Goal: Transaction & Acquisition: Purchase product/service

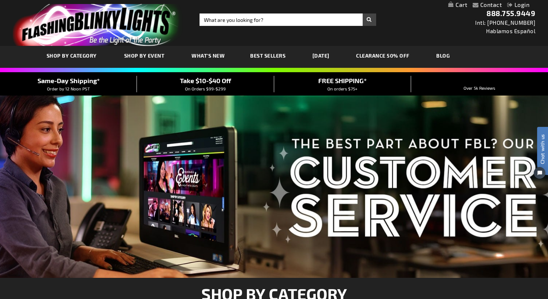
click at [394, 55] on link "CLEARANCE 50% OFF" at bounding box center [383, 55] width 64 height 24
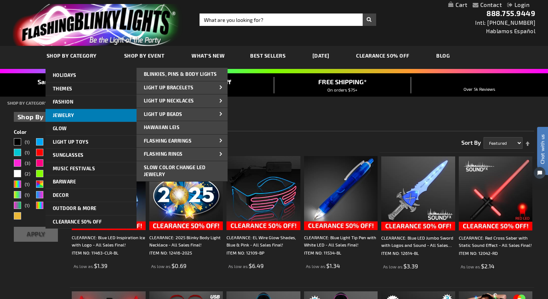
click at [65, 113] on span "Jewelry" at bounding box center [63, 115] width 21 height 6
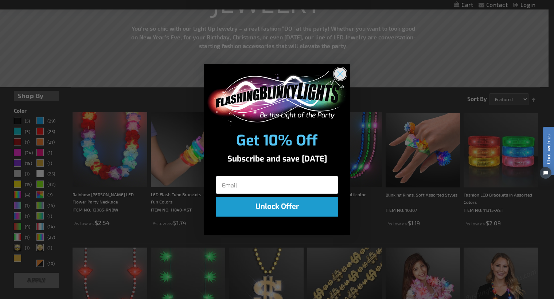
click at [337, 74] on circle "Close dialog" at bounding box center [340, 73] width 12 height 12
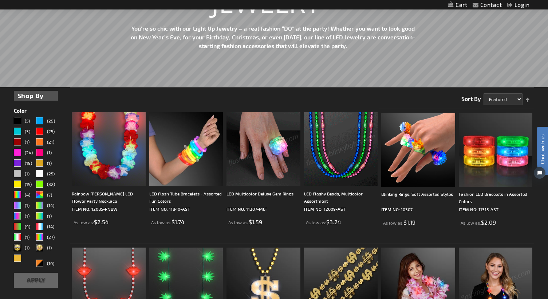
click at [334, 153] on img at bounding box center [341, 149] width 74 height 74
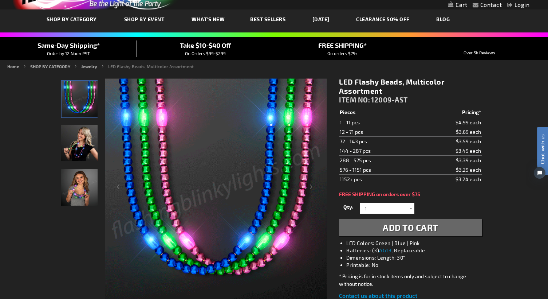
click at [91, 145] on img "Female wearing Light Up Assorted-Color LED Bead Necklace" at bounding box center [79, 143] width 36 height 36
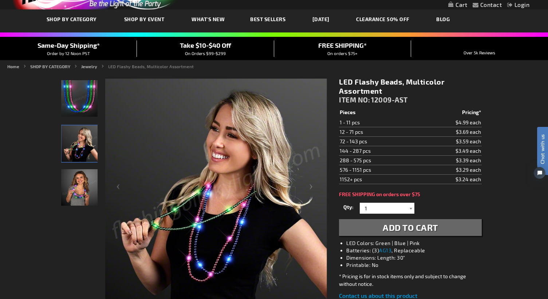
click at [408, 208] on div at bounding box center [410, 207] width 7 height 11
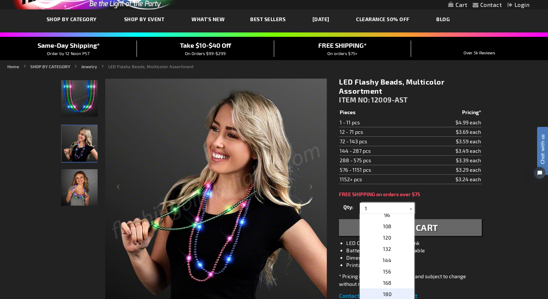
scroll to position [219, 0]
click at [386, 224] on span "120" at bounding box center [387, 226] width 8 height 6
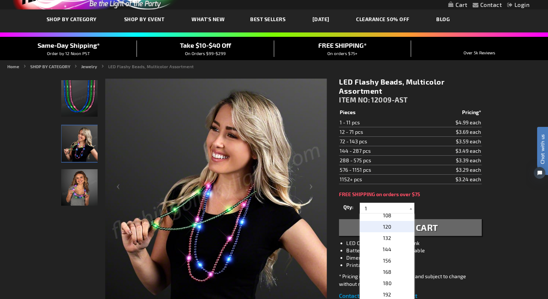
type input "120"
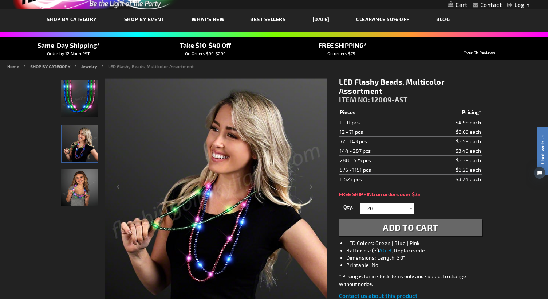
click at [426, 227] on span "Add to Cart" at bounding box center [410, 227] width 55 height 11
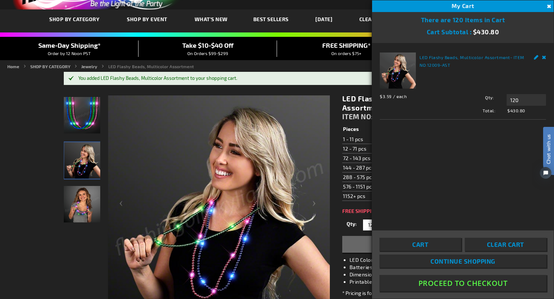
drag, startPoint x: 449, startPoint y: 281, endPoint x: 283, endPoint y: 107, distance: 241.4
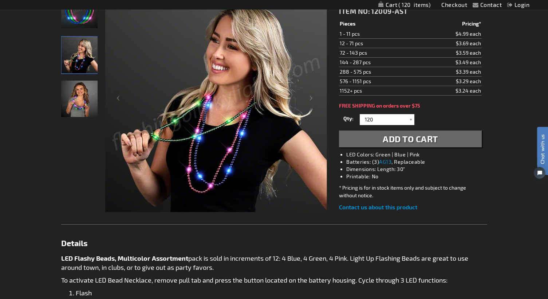
scroll to position [146, 0]
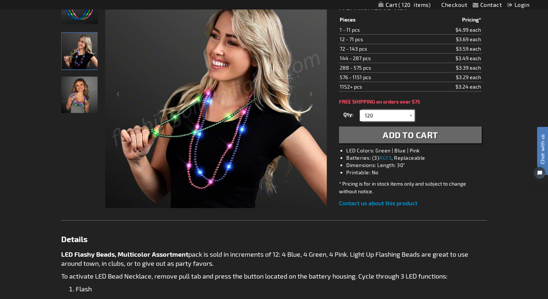
click at [403, 117] on input "120" at bounding box center [388, 115] width 53 height 11
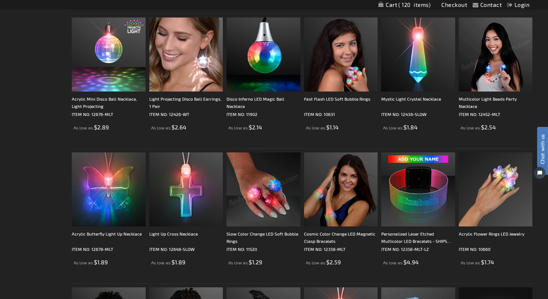
scroll to position [475, 0]
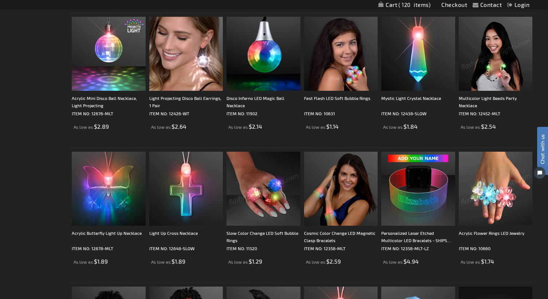
click at [485, 193] on img at bounding box center [496, 188] width 74 height 74
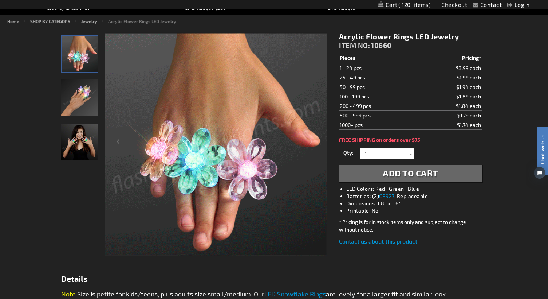
scroll to position [73, 0]
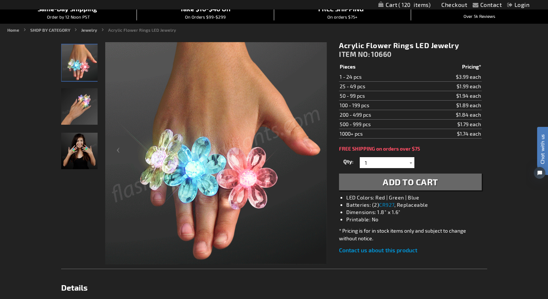
click at [82, 97] on img "LED Light Up Acrylic Flower Ring" at bounding box center [79, 106] width 36 height 36
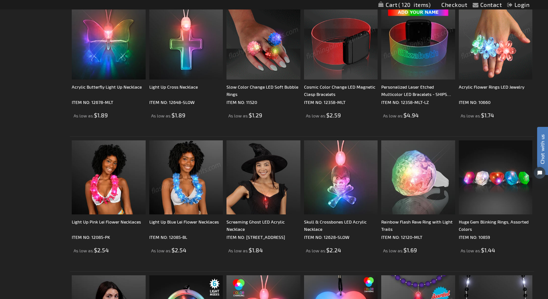
click at [489, 37] on img at bounding box center [496, 42] width 74 height 74
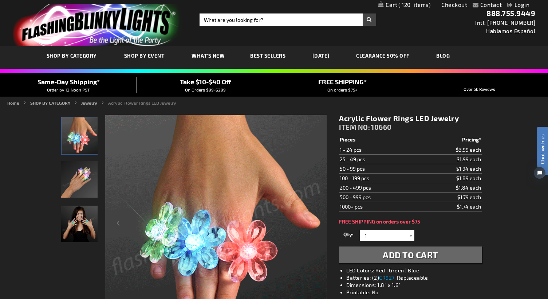
click at [79, 182] on img "LED Light Up Acrylic Flower Ring" at bounding box center [79, 179] width 36 height 36
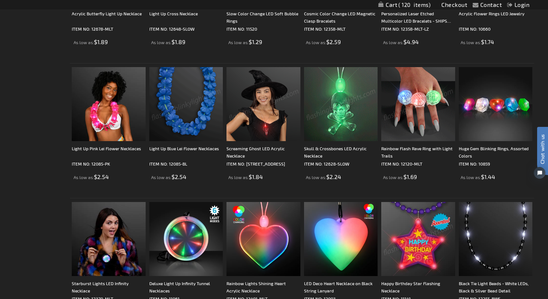
scroll to position [730, 0]
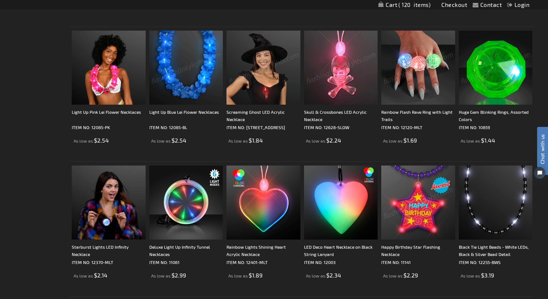
click at [503, 75] on img at bounding box center [496, 68] width 74 height 74
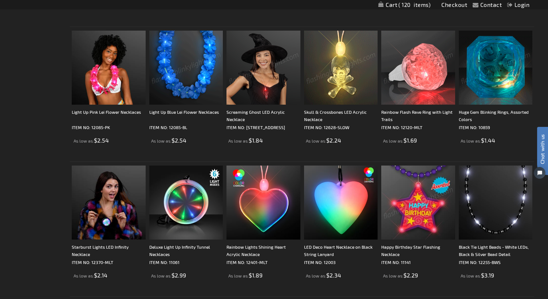
click at [503, 75] on img at bounding box center [496, 68] width 74 height 74
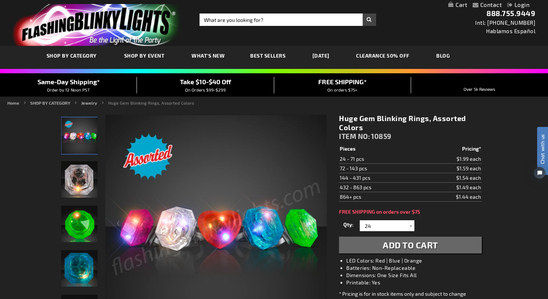
click at [86, 174] on img "Huge LED Light Up Assorted Blinking Ring" at bounding box center [79, 179] width 36 height 36
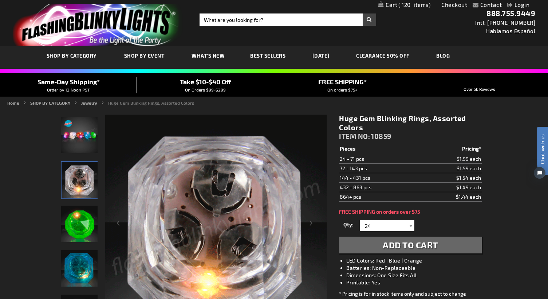
click at [408, 225] on div at bounding box center [410, 225] width 7 height 11
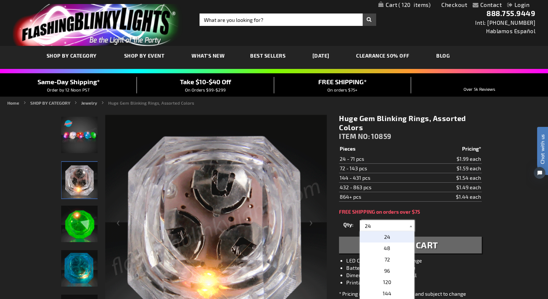
scroll to position [73, 0]
click at [389, 251] on p "216" at bounding box center [387, 253] width 55 height 11
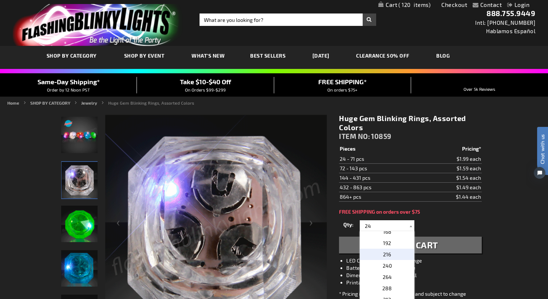
type input "216"
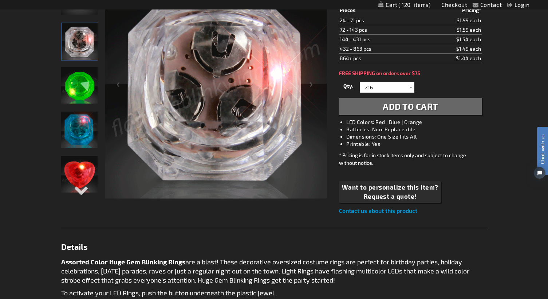
scroll to position [146, 0]
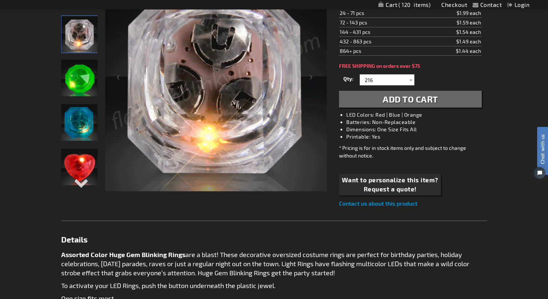
click at [399, 103] on span "Add to Cart" at bounding box center [410, 99] width 55 height 11
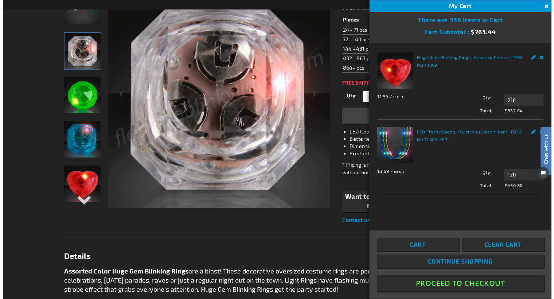
scroll to position [162, 0]
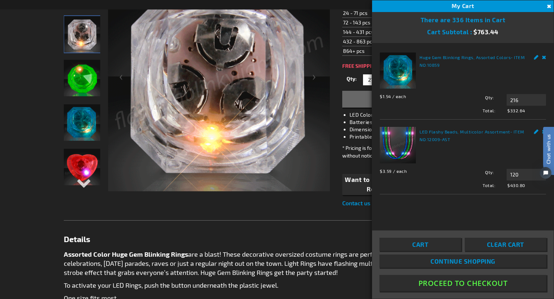
click at [535, 129] on html "Chat with us" at bounding box center [543, 149] width 22 height 127
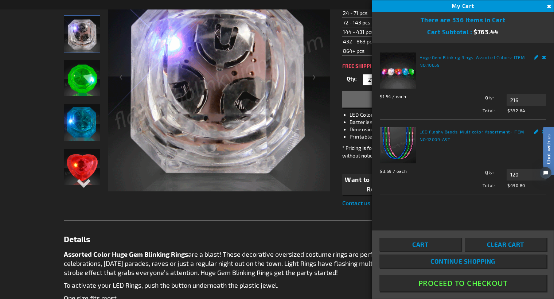
click at [542, 132] on html "Chat with us" at bounding box center [543, 149] width 22 height 127
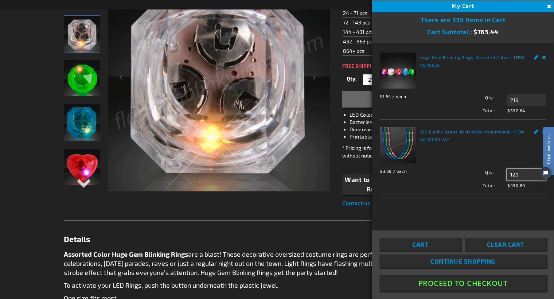
drag, startPoint x: 521, startPoint y: 176, endPoint x: 484, endPoint y: 175, distance: 37.2
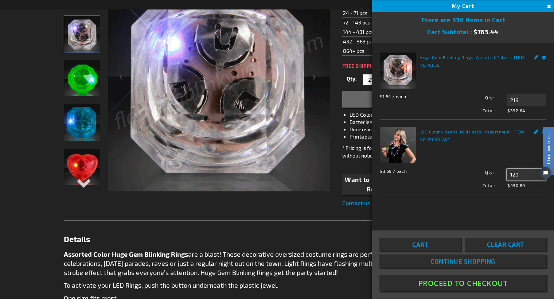
click at [484, 175] on div "Qty 120 Update" at bounding box center [499, 175] width 91 height 12
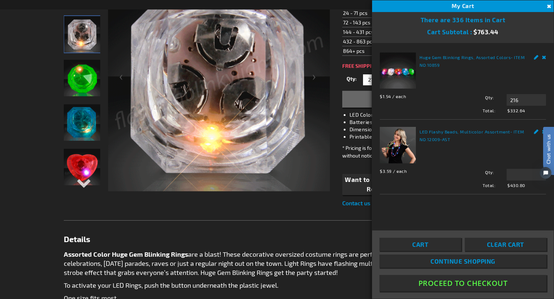
type input "120"
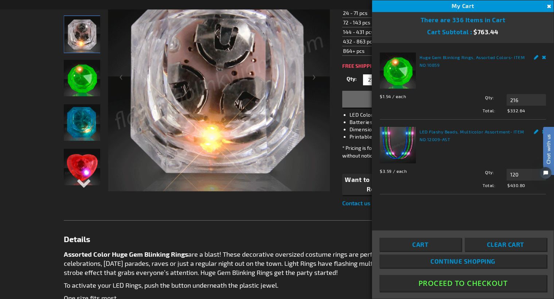
click at [519, 164] on div "LED Flashy Beads, Multicolor Assortment - ITEM NO: 12009-AST $3.59 / each Total…" at bounding box center [462, 157] width 166 height 61
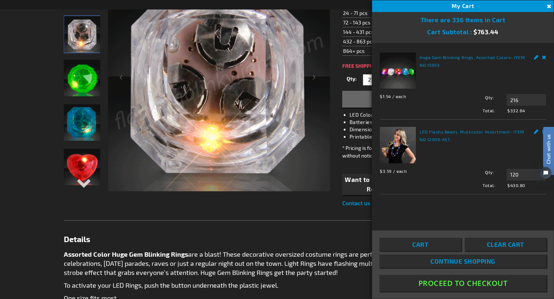
click at [533, 131] on html "Chat with us" at bounding box center [543, 149] width 22 height 127
click at [534, 131] on html "Chat with us" at bounding box center [543, 149] width 22 height 127
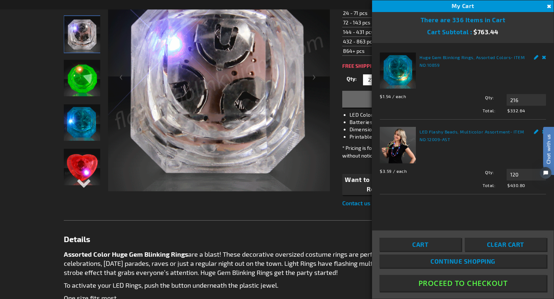
click at [542, 131] on html "Chat with us" at bounding box center [543, 149] width 22 height 127
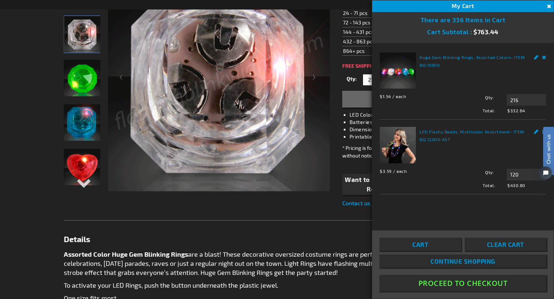
click at [544, 131] on div "Chat with us" at bounding box center [548, 151] width 11 height 48
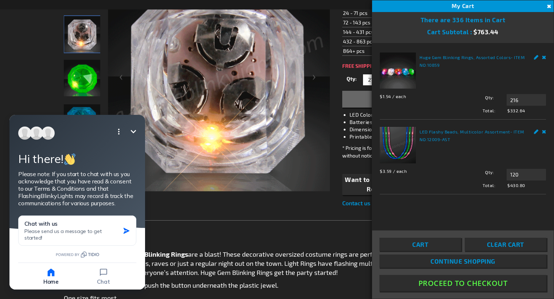
click at [543, 131] on link "Remove" at bounding box center [544, 131] width 4 height 8
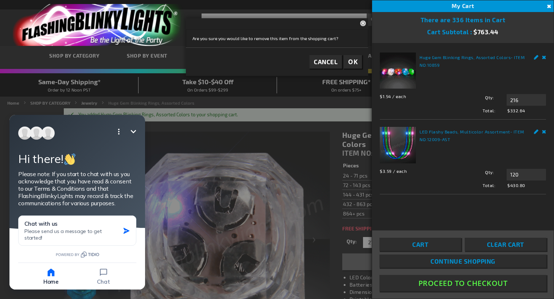
drag, startPoint x: 138, startPoint y: 128, endPoint x: 179, endPoint y: 233, distance: 113.0
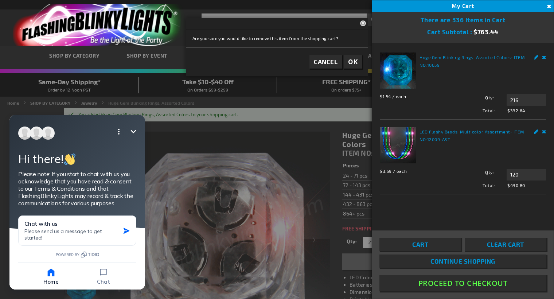
click at [138, 128] on button "Minimize" at bounding box center [133, 131] width 15 height 15
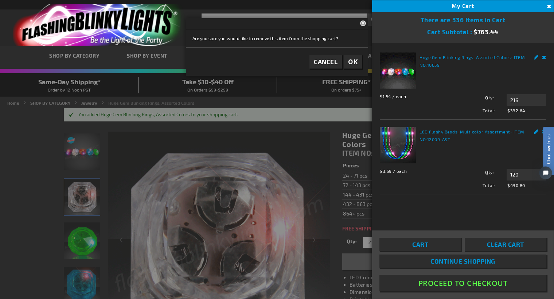
click at [543, 131] on div "Chat with us" at bounding box center [548, 151] width 11 height 48
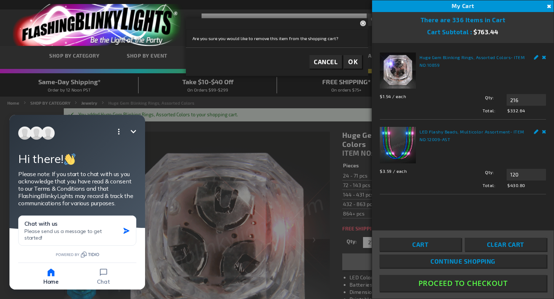
drag, startPoint x: 12, startPoint y: 45, endPoint x: 543, endPoint y: 131, distance: 538.5
click at [543, 131] on link "Remove" at bounding box center [544, 131] width 4 height 8
click at [360, 60] on button "OK" at bounding box center [352, 61] width 18 height 13
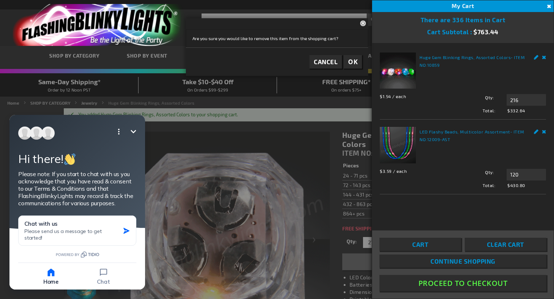
drag, startPoint x: 133, startPoint y: 133, endPoint x: 179, endPoint y: 222, distance: 100.8
click at [133, 133] on icon "Minimize" at bounding box center [133, 131] width 9 height 9
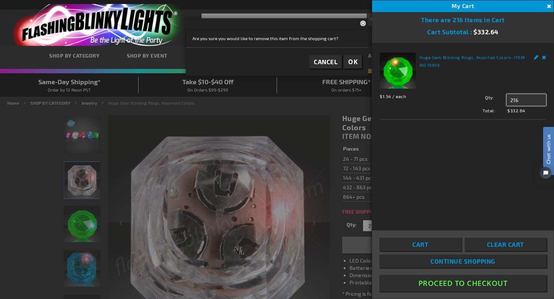
click at [524, 98] on input "216" at bounding box center [525, 100] width 39 height 12
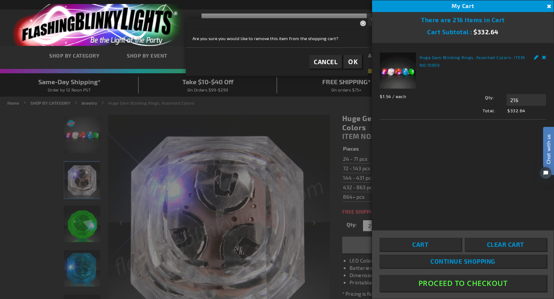
click at [534, 55] on link "Edit" at bounding box center [536, 56] width 5 height 8
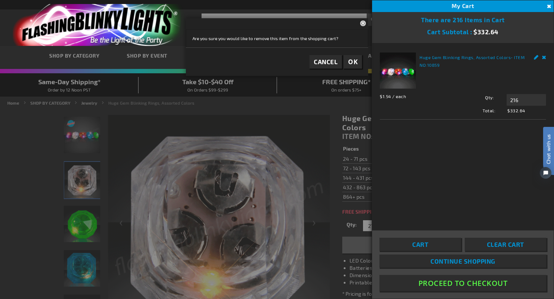
click at [535, 60] on link "Edit" at bounding box center [536, 56] width 5 height 8
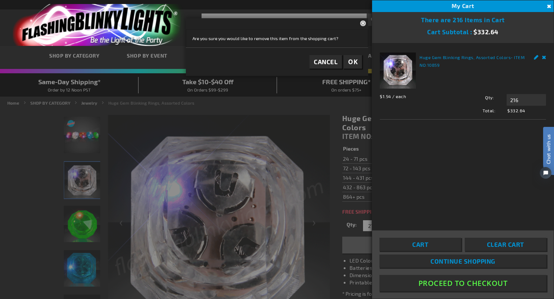
click at [535, 58] on link "Edit" at bounding box center [536, 56] width 5 height 8
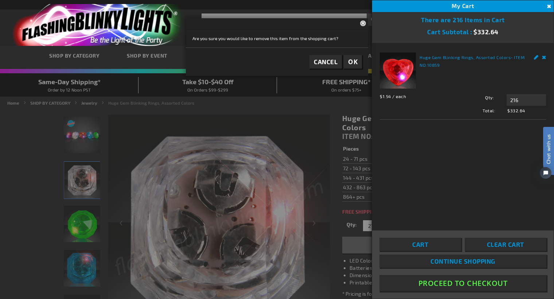
click at [542, 56] on link "Remove" at bounding box center [544, 56] width 4 height 8
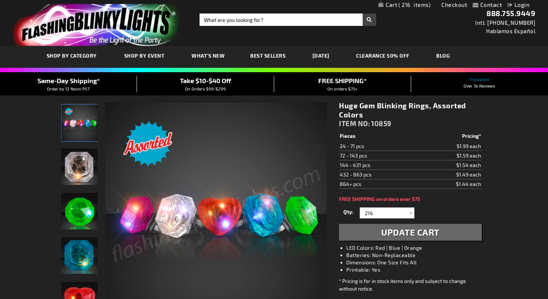
select select "216"
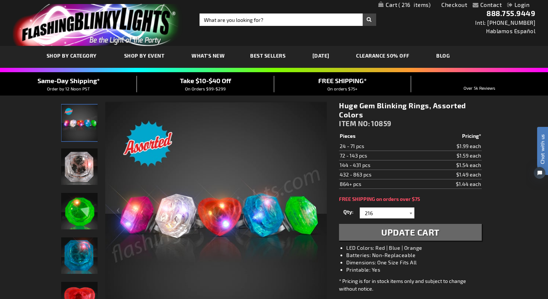
click at [409, 212] on div at bounding box center [410, 212] width 7 height 11
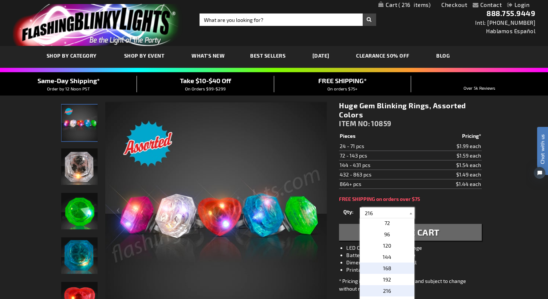
scroll to position [36, 0]
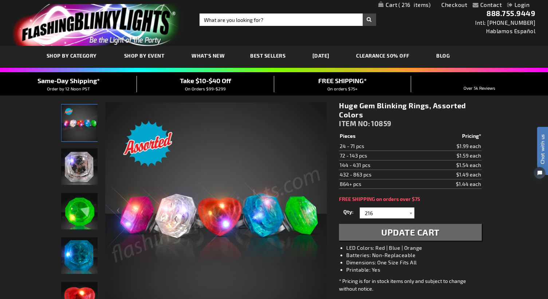
click at [393, 243] on div "Huge Gem Blinking Rings, Assorted Colors ITEM NO: 10859 $1.44 Pieces Pricing* 2…" at bounding box center [410, 220] width 153 height 251
click at [411, 212] on div at bounding box center [410, 212] width 7 height 11
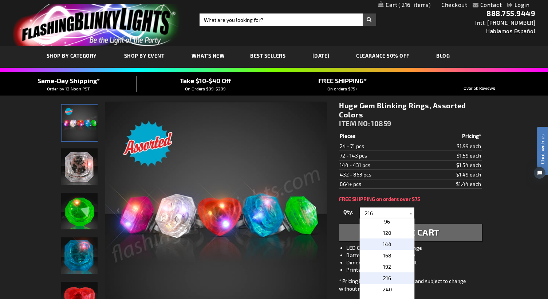
click at [389, 245] on p "144" at bounding box center [387, 243] width 55 height 11
type input "144"
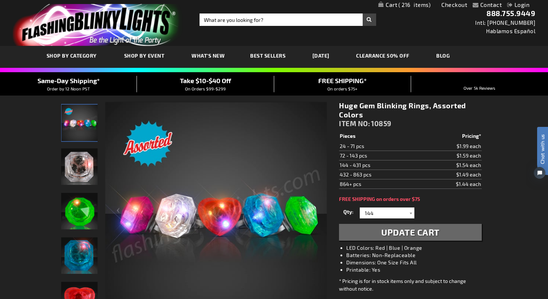
click at [393, 229] on span "Update Cart" at bounding box center [410, 232] width 58 height 11
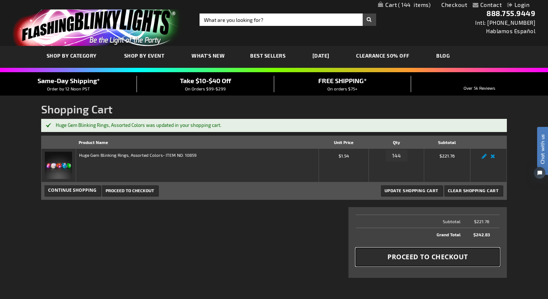
click at [426, 257] on span "Proceed to Checkout" at bounding box center [427, 256] width 80 height 9
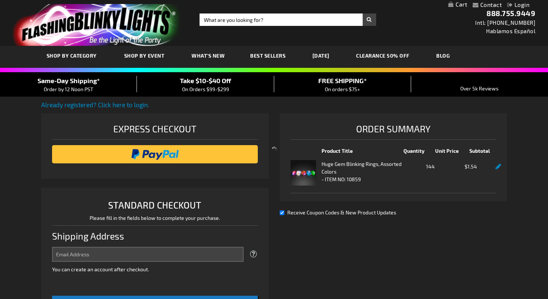
select select "US"
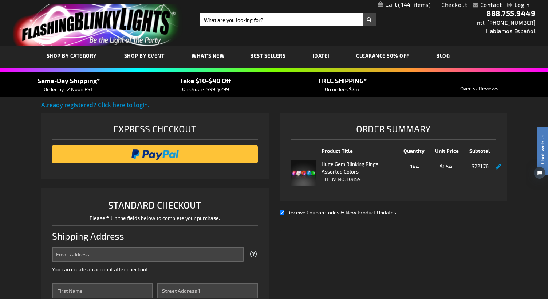
click at [500, 165] on link at bounding box center [498, 167] width 5 height 6
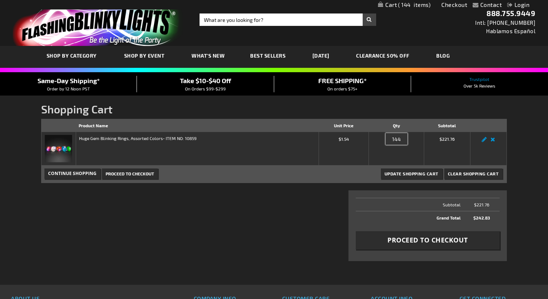
click at [395, 138] on input "144" at bounding box center [397, 139] width 22 height 12
click at [483, 141] on link "Edit" at bounding box center [484, 141] width 9 height 0
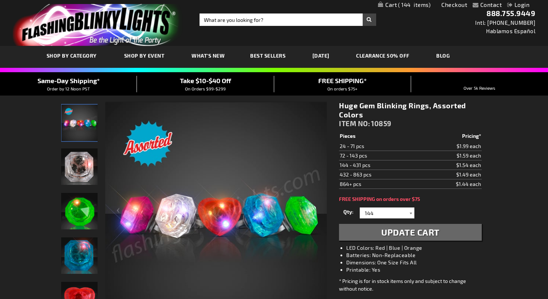
click at [413, 212] on div at bounding box center [410, 212] width 7 height 11
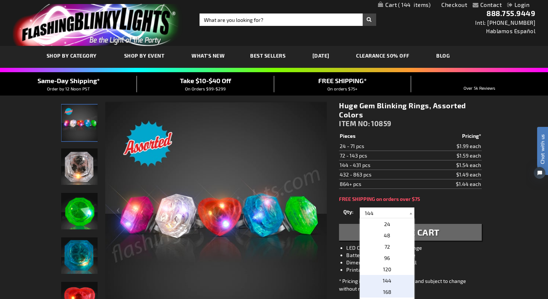
click at [391, 291] on p "168" at bounding box center [387, 291] width 55 height 11
type input "168"
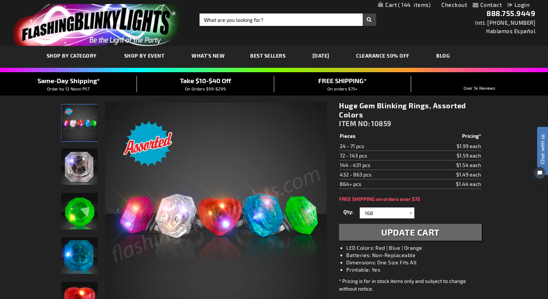
click at [409, 235] on span "Update Cart" at bounding box center [410, 232] width 58 height 11
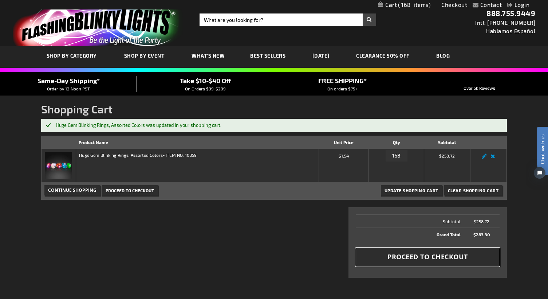
click at [438, 256] on span "Proceed to Checkout" at bounding box center [427, 256] width 80 height 9
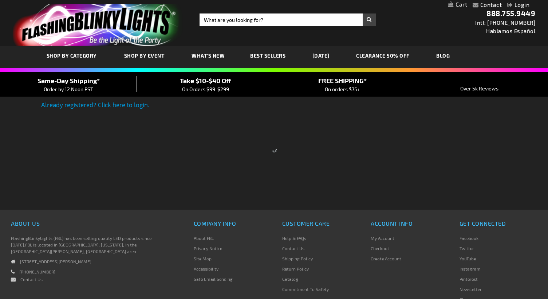
select select "US"
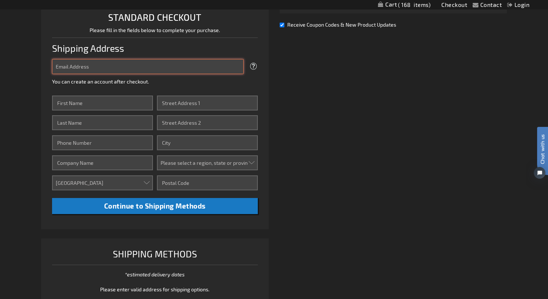
click at [98, 68] on input "Email Address" at bounding box center [148, 66] width 192 height 15
click at [126, 66] on input "Email Address" at bounding box center [148, 66] width 192 height 15
drag, startPoint x: 122, startPoint y: 60, endPoint x: 119, endPoint y: 66, distance: 6.4
click at [121, 60] on input "mtaylor" at bounding box center [148, 66] width 192 height 15
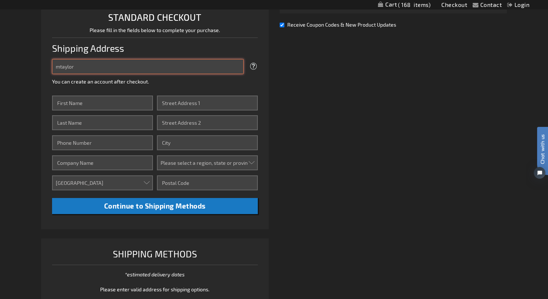
click at [119, 66] on input "mtaylor" at bounding box center [148, 66] width 192 height 15
click at [118, 66] on input "mtaylor" at bounding box center [148, 66] width 192 height 15
type input "[EMAIL_ADDRESS][DOMAIN_NAME]"
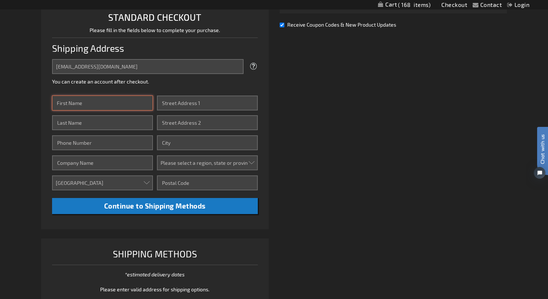
click at [97, 101] on input "First Name" at bounding box center [102, 102] width 101 height 15
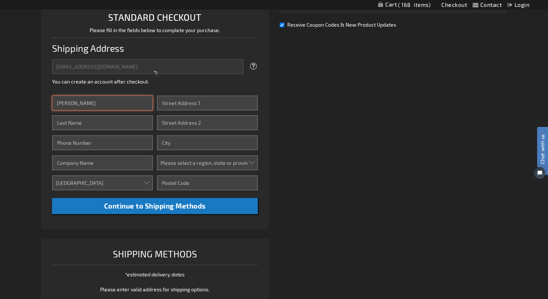
type input "Mary"
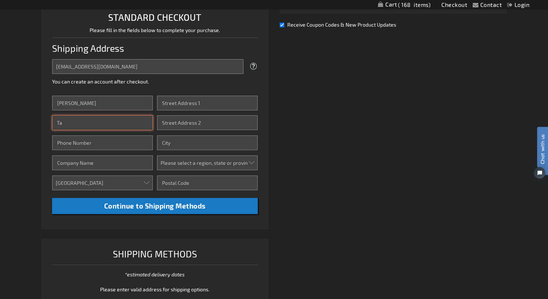
type input "T"
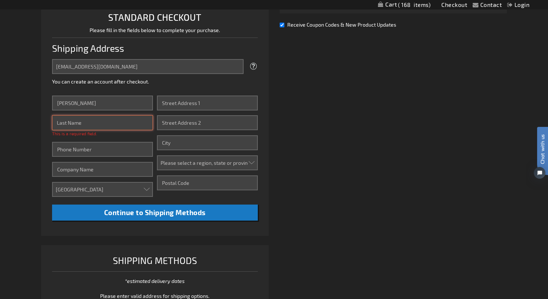
click at [85, 124] on input "Last Name" at bounding box center [102, 122] width 101 height 15
type input "Taylor"
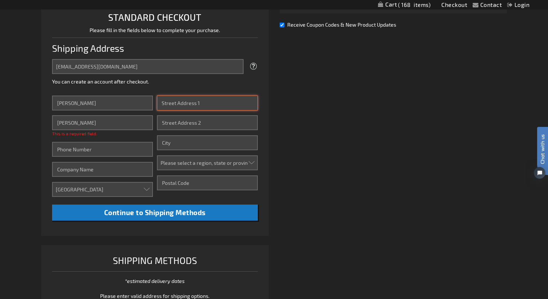
type input "[STREET_ADDRESS][PERSON_NAME]"
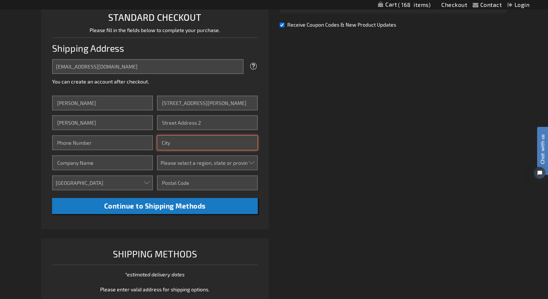
type input "Brooklyn"
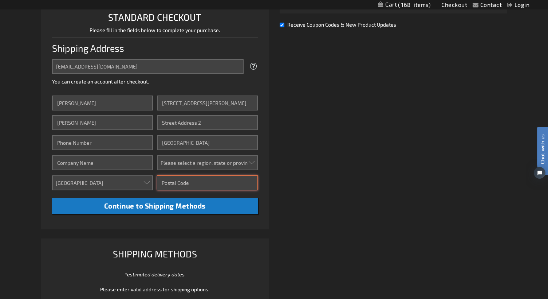
type input "11201"
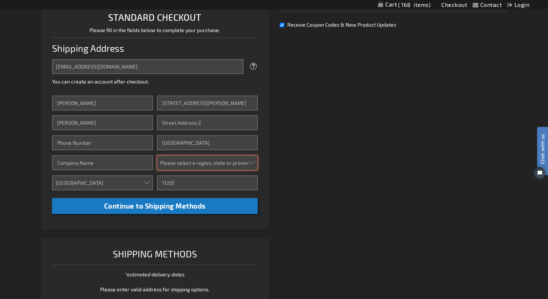
click at [217, 161] on select "Please select a region, state or province. Alabama Alaska Arizona Arkansas Cali…" at bounding box center [207, 162] width 101 height 15
select select "43"
click at [157, 155] on select "Please select a region, state or province. Alabama Alaska Arizona Arkansas Cali…" at bounding box center [207, 162] width 101 height 15
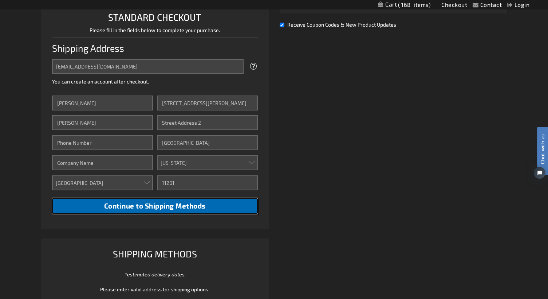
click at [198, 203] on span "Continue to Shipping Methods" at bounding box center [155, 205] width 102 height 8
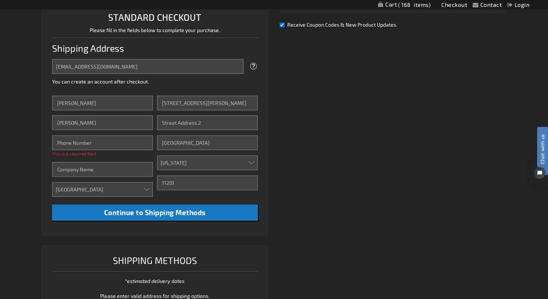
click at [37, 135] on div "Contact Compare Products Checkout Login Skip to Content My Cart 168 168 items M…" at bounding box center [274, 162] width 548 height 701
click at [100, 142] on input "Phone Number" at bounding box center [102, 142] width 101 height 15
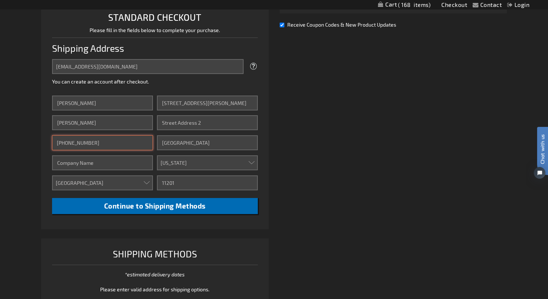
type input "[PHONE_NUMBER]"
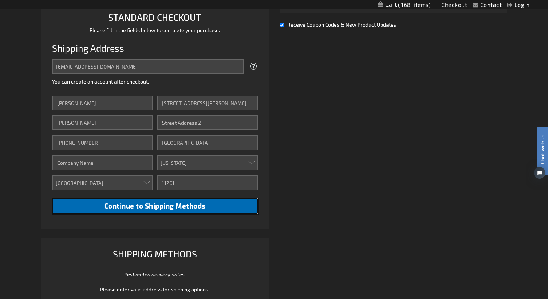
click at [161, 205] on span "Continue to Shipping Methods" at bounding box center [155, 205] width 102 height 8
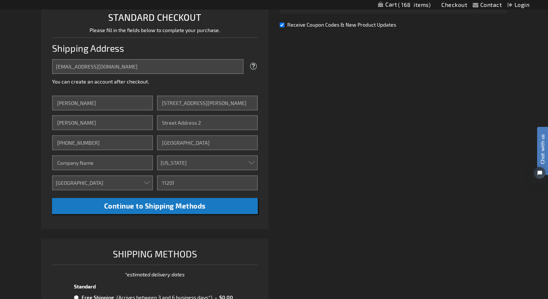
click at [282, 25] on input "Receive Coupon Codes & New Product Updates" at bounding box center [282, 25] width 5 height 5
checkbox input "false"
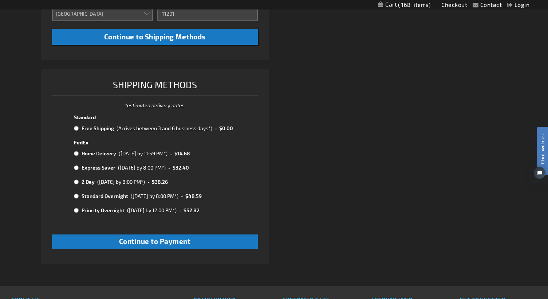
scroll to position [370, 0]
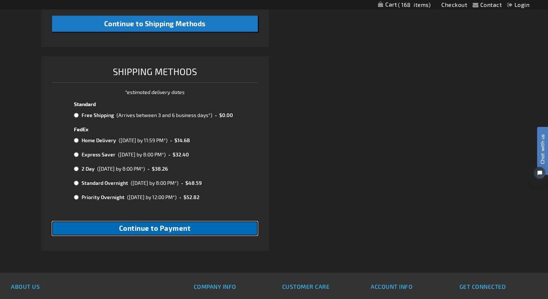
click at [184, 224] on span "Continue to Payment" at bounding box center [155, 228] width 72 height 8
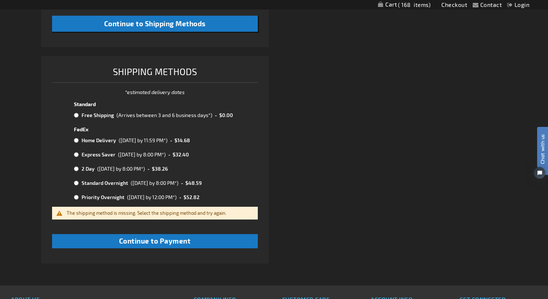
click at [77, 115] on input "radio" at bounding box center [76, 115] width 5 height 6
radio input "true"
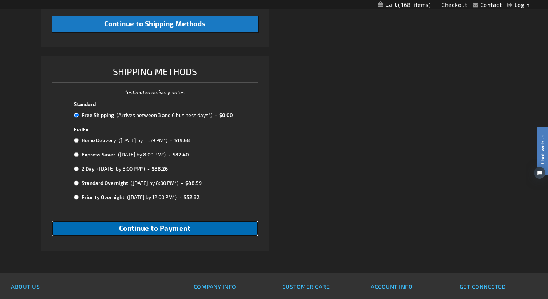
click at [165, 227] on span "Continue to Payment" at bounding box center [155, 228] width 72 height 8
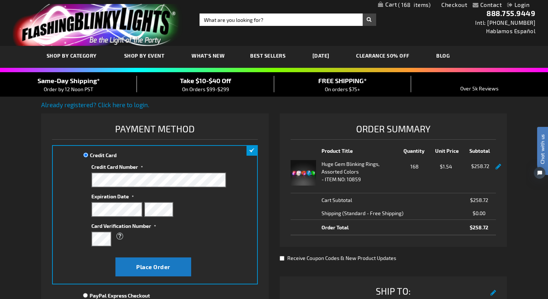
click at [201, 170] on div "Credit Card Number" at bounding box center [158, 174] width 135 height 27
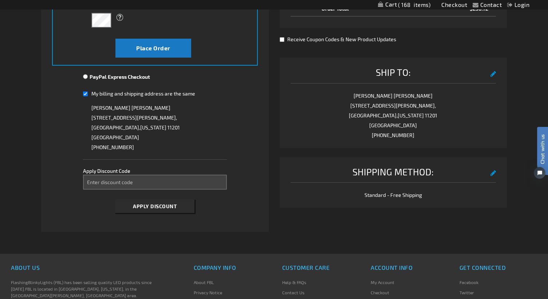
scroll to position [182, 0]
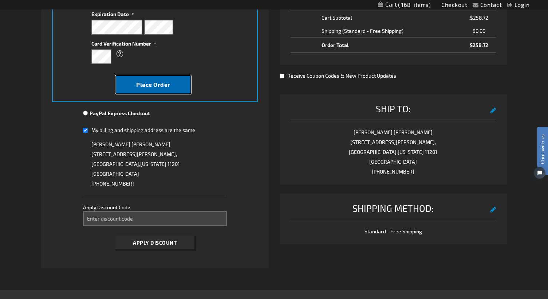
click at [158, 85] on span "Place Order" at bounding box center [153, 84] width 34 height 7
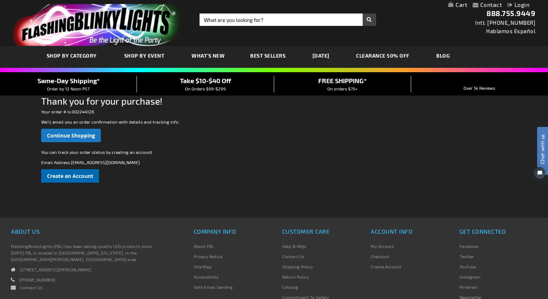
click at [94, 171] on link "Create an Account" at bounding box center [70, 175] width 58 height 13
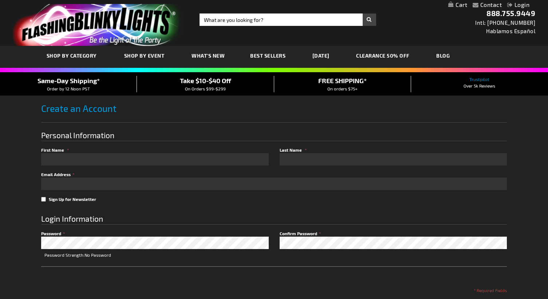
click at [78, 154] on input "First Name" at bounding box center [155, 159] width 228 height 12
type input "Mary"
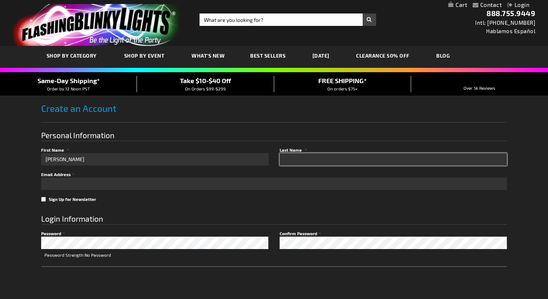
type input "Taylor"
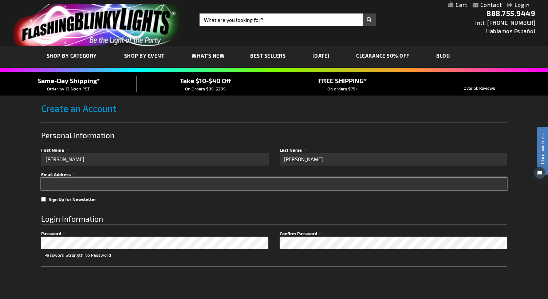
click at [76, 184] on input "Email Address" at bounding box center [274, 183] width 466 height 12
type input "[EMAIL_ADDRESS][DOMAIN_NAME]"
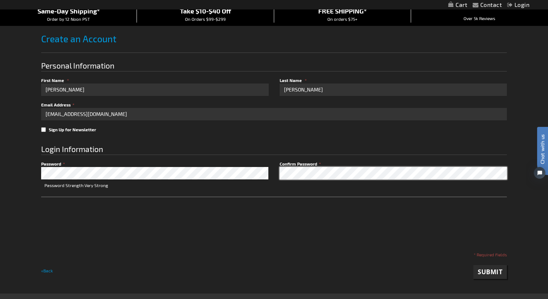
scroll to position [73, 0]
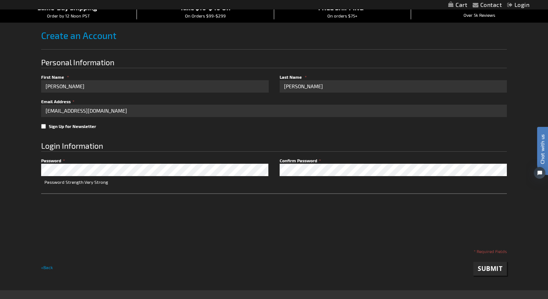
checkbox input "true"
click at [491, 269] on span "Submit" at bounding box center [490, 268] width 25 height 8
